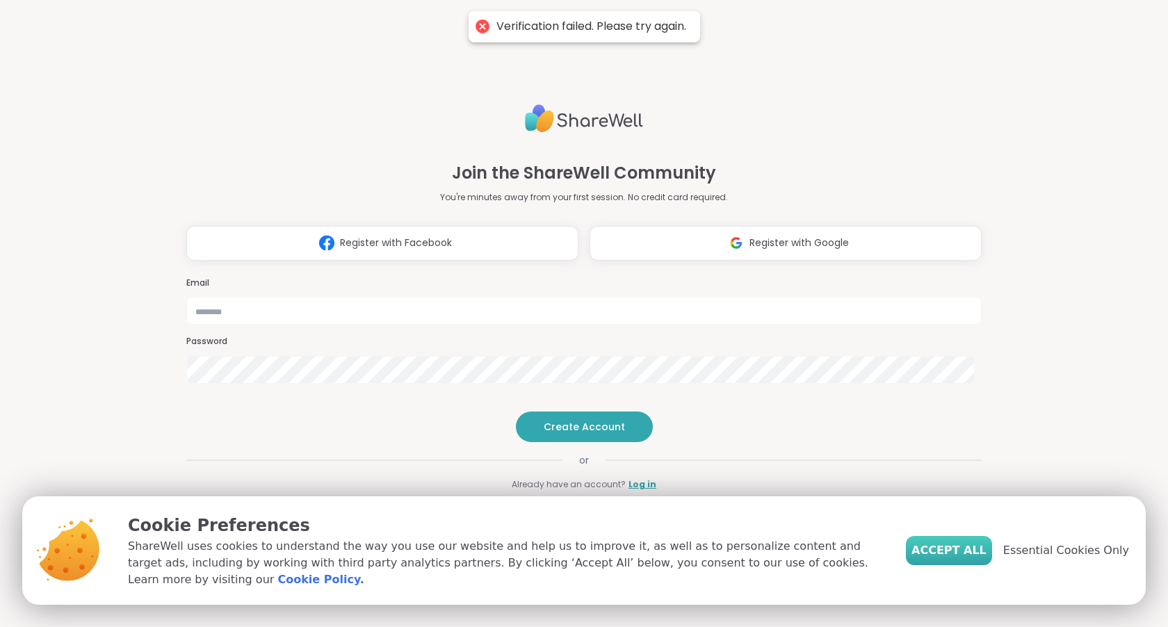
click at [944, 557] on span "Accept All" at bounding box center [948, 550] width 75 height 17
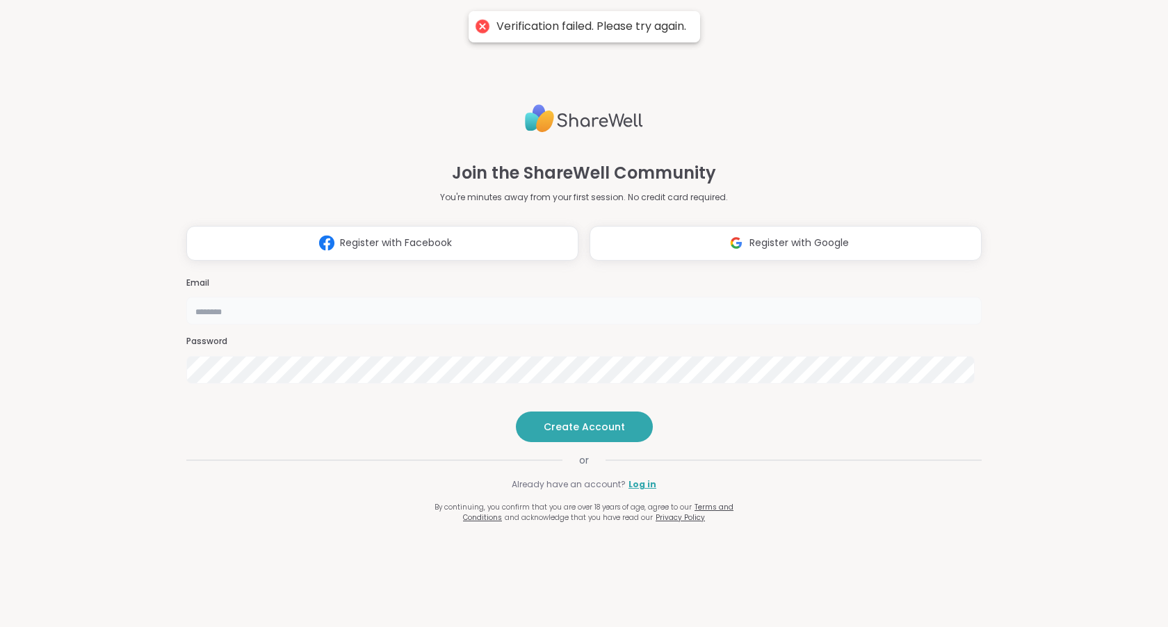
click at [561, 297] on input "email" at bounding box center [583, 311] width 795 height 28
type input "**********"
